Goal: Information Seeking & Learning: Learn about a topic

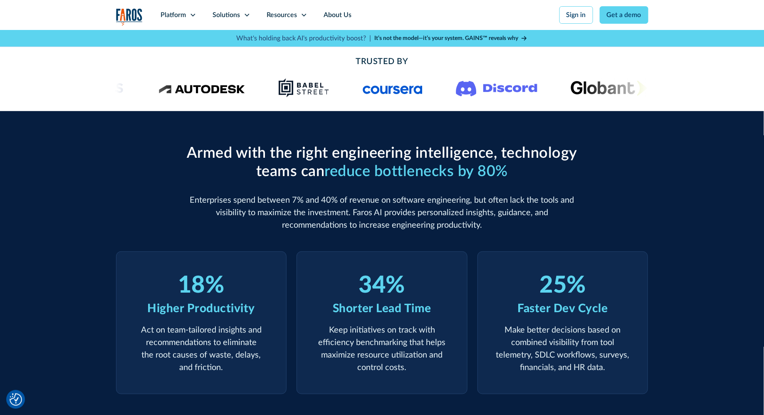
scroll to position [330, 0]
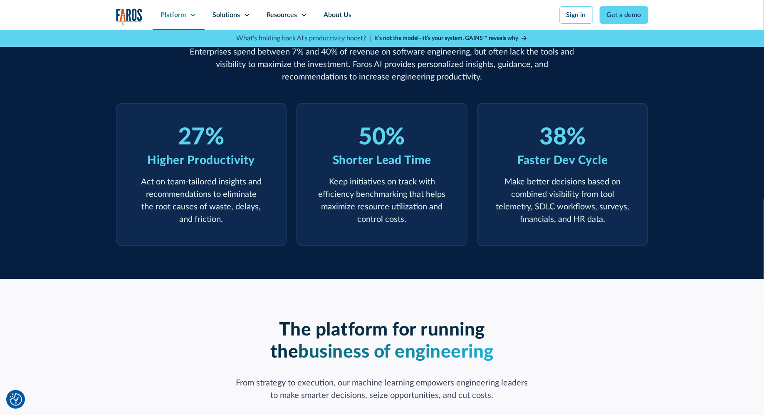
click at [191, 13] on icon at bounding box center [193, 15] width 7 height 7
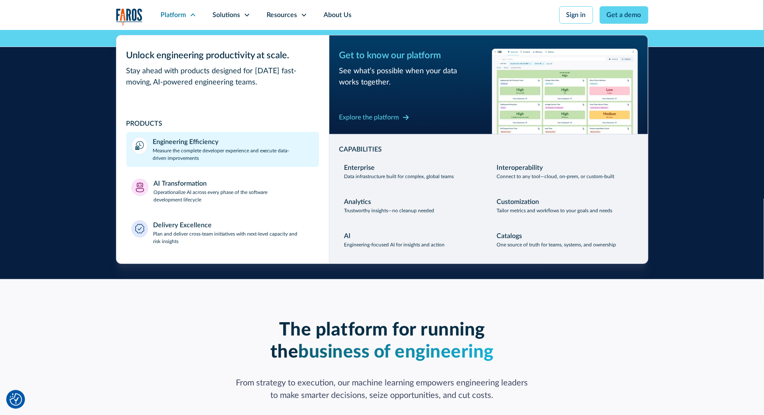
click at [203, 155] on p "Measure the complete developer experience and execute data-driven improvements" at bounding box center [233, 154] width 161 height 15
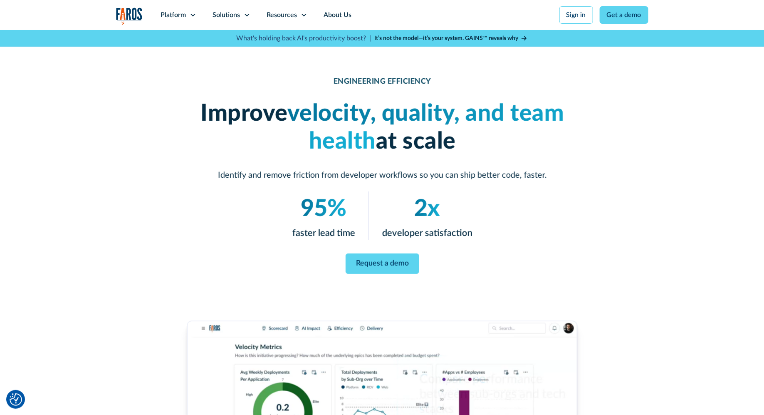
click at [270, 176] on p "Identify and remove friction from developer workflows so you can ship better co…" at bounding box center [382, 175] width 399 height 12
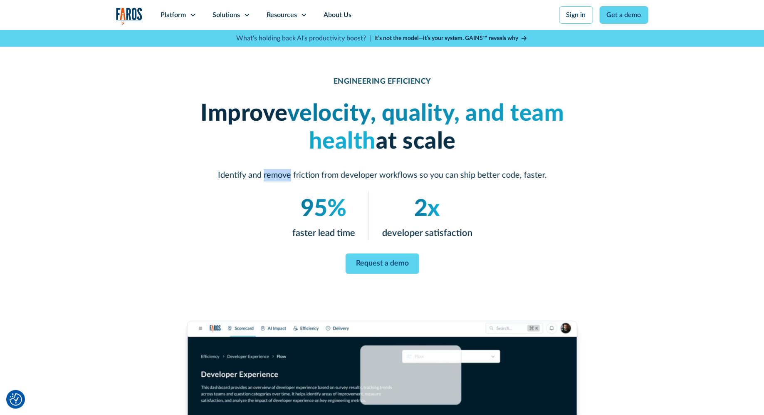
click at [270, 176] on p "Identify and remove friction from developer workflows so you can ship better co…" at bounding box center [382, 175] width 399 height 12
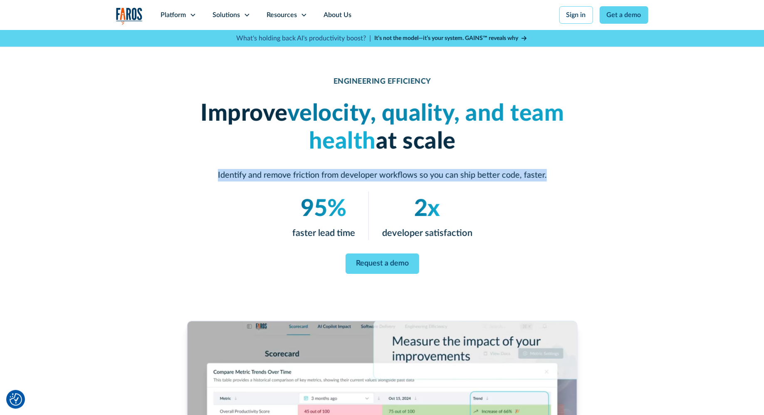
click at [270, 176] on p "Identify and remove friction from developer workflows so you can ship better co…" at bounding box center [382, 175] width 399 height 12
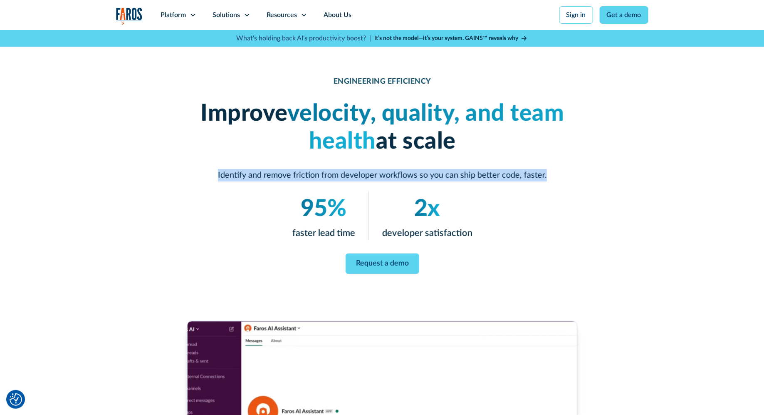
copy p "Identify and remove friction from developer workflows so you can ship better co…"
